Goal: Transaction & Acquisition: Register for event/course

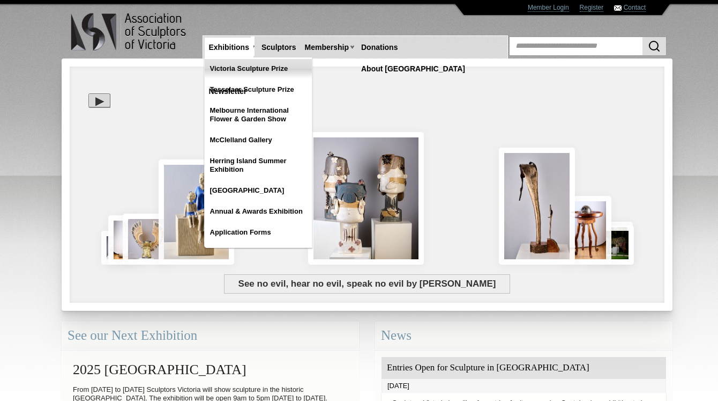
click at [234, 69] on link "Victoria Sculpture Prize" at bounding box center [258, 68] width 107 height 19
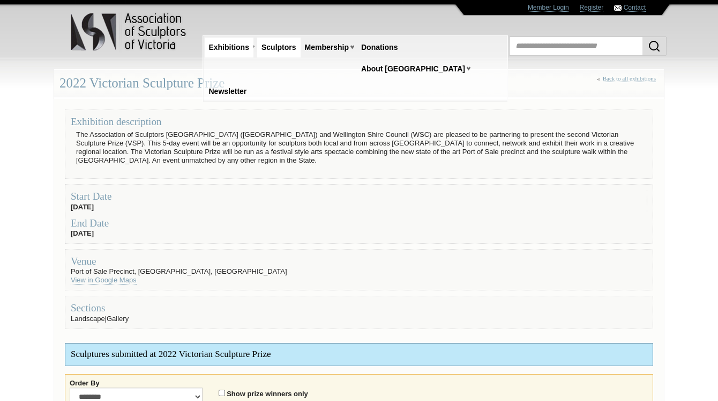
click at [277, 45] on link "Sculptors" at bounding box center [278, 48] width 43 height 20
click at [347, 46] on link "Membership" at bounding box center [327, 48] width 53 height 20
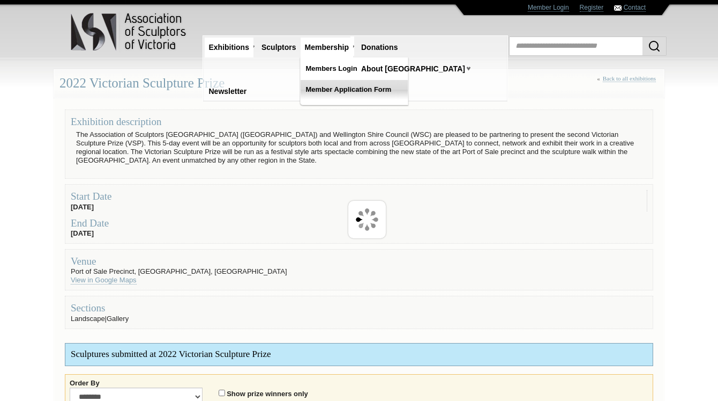
click at [342, 89] on link "Member Application Form" at bounding box center [354, 89] width 107 height 19
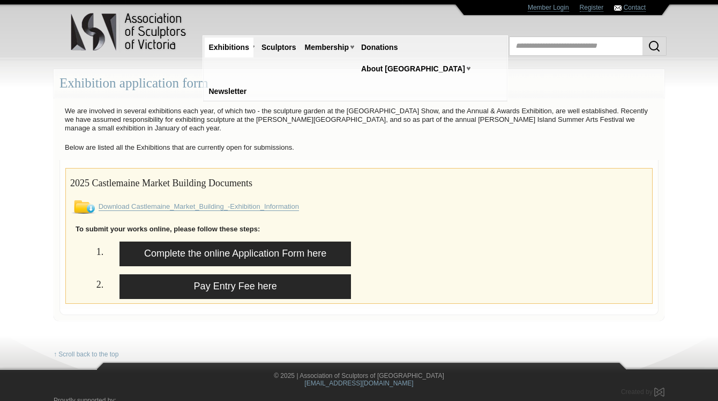
click at [242, 204] on link "Download Castlemaine_Market_Building_-Exhibition_Information" at bounding box center [199, 206] width 201 height 9
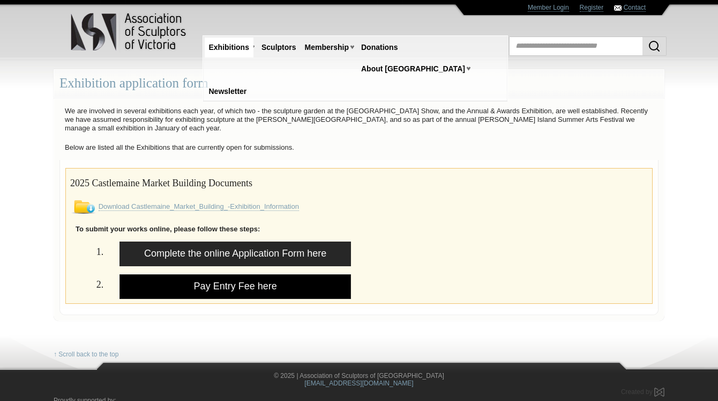
click at [173, 279] on link "Pay Entry Fee here" at bounding box center [236, 286] width 232 height 25
